Goal: Task Accomplishment & Management: Complete application form

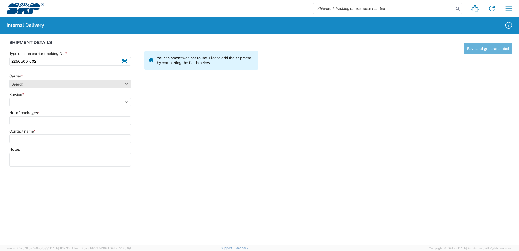
type input "2256500-002"
click at [126, 84] on select "Select Amazon Logistics ATI Trucking BC Dimerco Logistics Empire Southwest FedE…" at bounding box center [70, 83] width 122 height 9
select select "18714"
click at [9, 79] on select "Select Amazon Logistics ATI Trucking BC Dimerco Logistics Empire Southwest FedE…" at bounding box center [70, 83] width 122 height 9
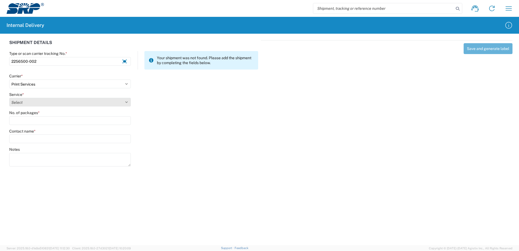
click at [126, 101] on select "Select Ground Inter-office" at bounding box center [70, 102] width 122 height 9
select select "35764"
click at [9, 98] on select "Select Ground Inter-office" at bounding box center [70, 102] width 122 height 9
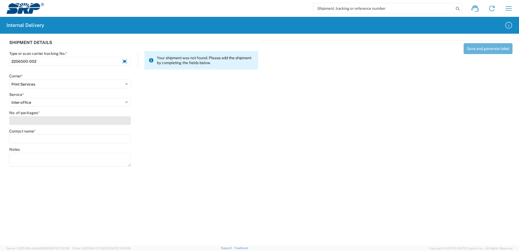
click at [121, 122] on input "No. of packages *" at bounding box center [70, 120] width 122 height 9
type input "2"
click at [114, 137] on input "Contact name *" at bounding box center [70, 138] width 122 height 9
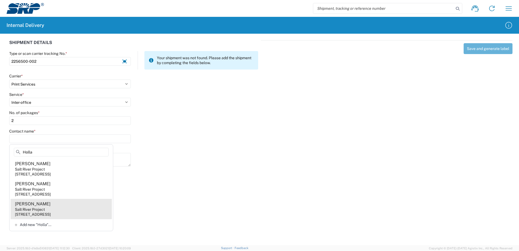
type input "Holla"
click at [32, 205] on div "Sabrina Holland" at bounding box center [33, 204] width 36 height 6
type input "Sabrina Holland"
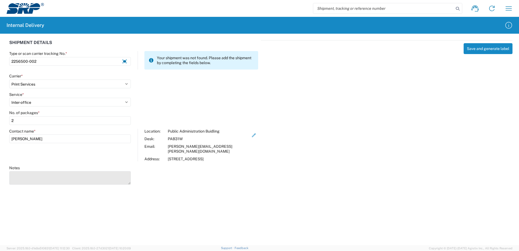
click at [22, 174] on textarea "Notes" at bounding box center [70, 178] width 122 height 14
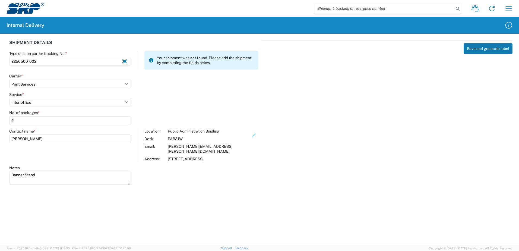
type textarea "Banner Stand"
click at [491, 47] on button "Save and generate label" at bounding box center [487, 48] width 49 height 11
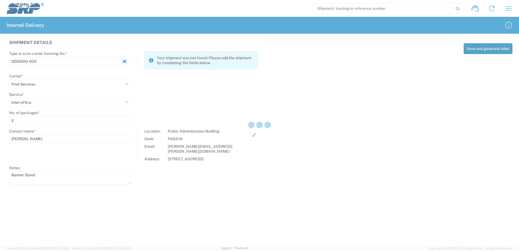
select select
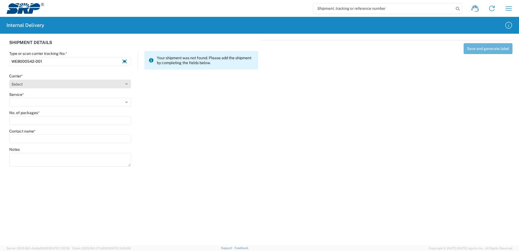
type input "WEB000542-001"
click at [126, 84] on select "Select Amazon Logistics ATI Trucking BC Dimerco Logistics Empire Southwest FedE…" at bounding box center [70, 83] width 122 height 9
select select "18714"
click at [9, 79] on select "Select Amazon Logistics ATI Trucking BC Dimerco Logistics Empire Southwest FedE…" at bounding box center [70, 83] width 122 height 9
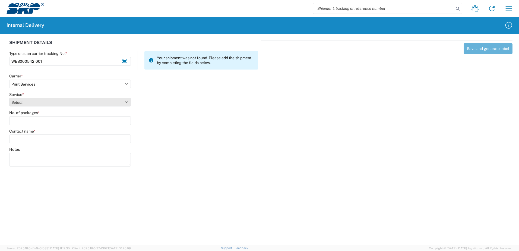
click at [127, 102] on select "Select Ground Inter-office" at bounding box center [70, 102] width 122 height 9
select select "35764"
click at [9, 98] on select "Select Ground Inter-office" at bounding box center [70, 102] width 122 height 9
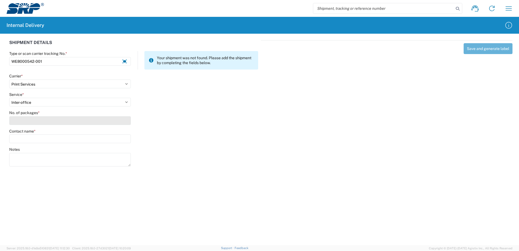
click at [121, 121] on input "No. of packages *" at bounding box center [70, 120] width 122 height 9
type input "1"
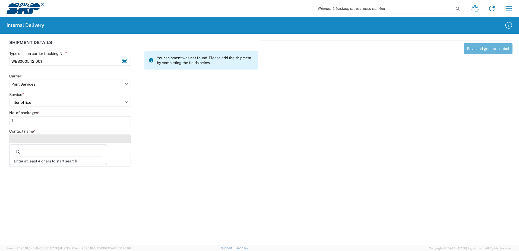
click at [124, 137] on input "Contact name *" at bounding box center [70, 138] width 122 height 9
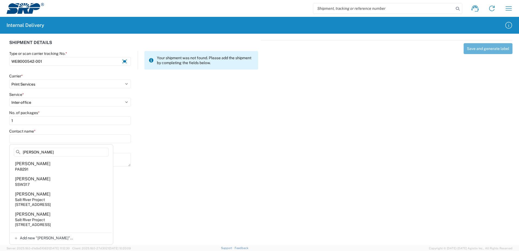
type input "[PERSON_NAME]"
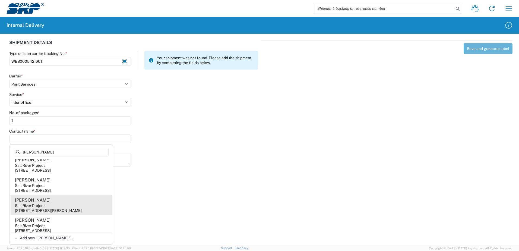
click at [60, 207] on agx-address-suggestion-item "[PERSON_NAME] Salt River Project [STREET_ADDRESS][PERSON_NAME]" at bounding box center [61, 205] width 101 height 20
type input "[PERSON_NAME]"
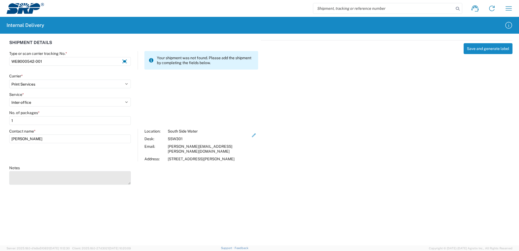
click at [32, 179] on textarea "Notes" at bounding box center [70, 178] width 122 height 14
type textarea "Business cards for [PERSON_NAME]."
click at [489, 49] on button "Save and generate label" at bounding box center [487, 48] width 49 height 11
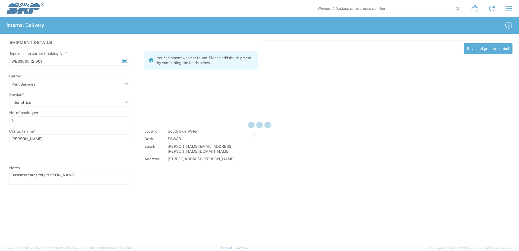
select select
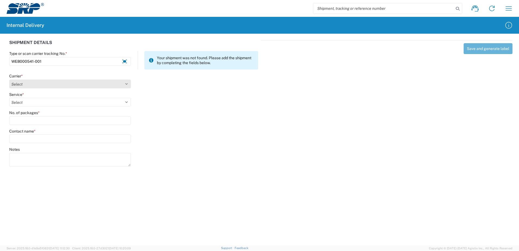
type input "WEB000541-001"
click at [126, 83] on select "Select Amazon Logistics ATI Trucking BC Dimerco Logistics Empire Southwest FedE…" at bounding box center [70, 83] width 122 height 9
select select "18714"
click at [9, 79] on select "Select Amazon Logistics ATI Trucking BC Dimerco Logistics Empire Southwest FedE…" at bounding box center [70, 83] width 122 height 9
select select "35764"
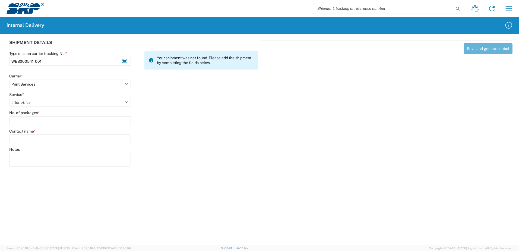
click at [9, 98] on select "Select Ground Inter-office" at bounding box center [70, 102] width 122 height 9
click at [122, 123] on input "No. of packages *" at bounding box center [70, 120] width 122 height 9
type input "1"
click at [122, 141] on input "Contact name *" at bounding box center [70, 138] width 122 height 9
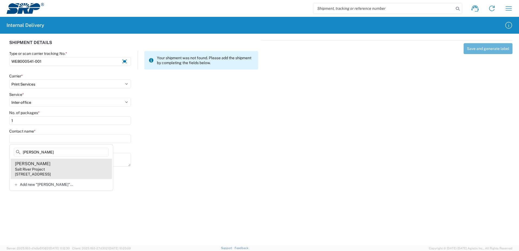
type input "[PERSON_NAME]"
click at [35, 170] on div "Salt River Project" at bounding box center [30, 169] width 30 height 5
type input "[PERSON_NAME]"
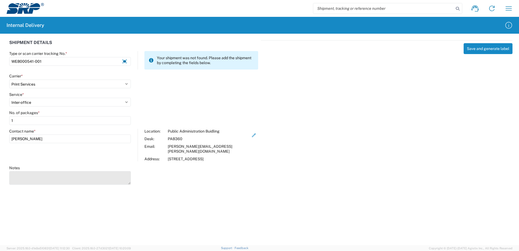
click at [30, 174] on textarea "Notes" at bounding box center [70, 178] width 122 height 14
type textarea "Business cards for [PERSON_NAME]."
click at [489, 50] on button "Save and generate label" at bounding box center [487, 48] width 49 height 11
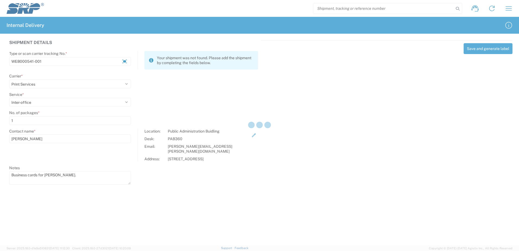
select select
